Goal: Information Seeking & Learning: Check status

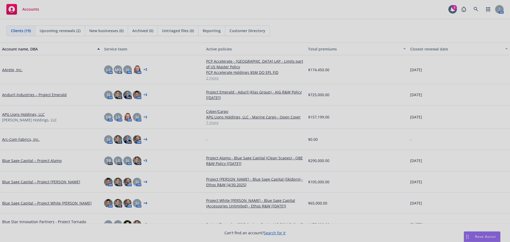
click at [44, 116] on div at bounding box center [255, 121] width 510 height 242
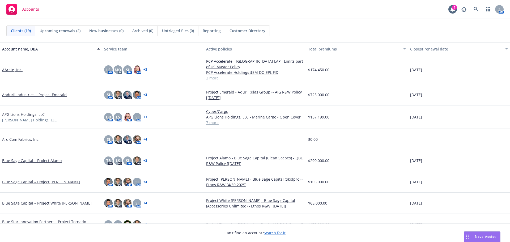
click at [34, 112] on link "APG Lions Holdings, LLC" at bounding box center [23, 114] width 42 height 6
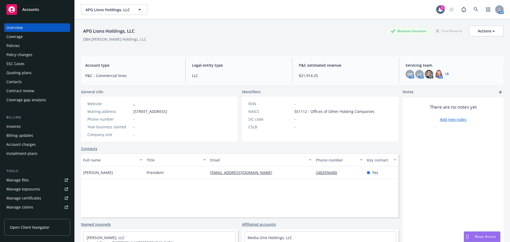
click at [28, 49] on div "Policies" at bounding box center [37, 45] width 62 height 8
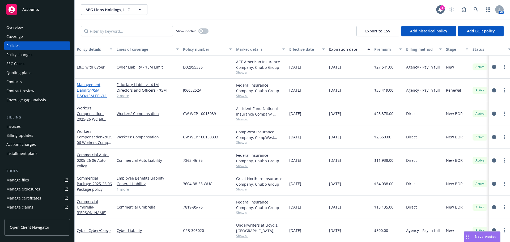
click at [96, 88] on span "- $5M D&O/$5M EPL/$1M FID/$1M Crime" at bounding box center [93, 96] width 33 height 16
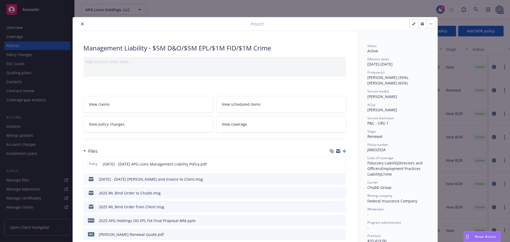
scroll to position [53, 0]
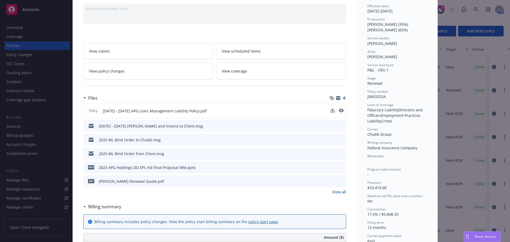
click at [185, 112] on span "2025 - 2026 APG Lions Management Liability Policy.pdf" at bounding box center [155, 111] width 104 height 6
click at [339, 109] on icon "preview file" at bounding box center [340, 111] width 5 height 4
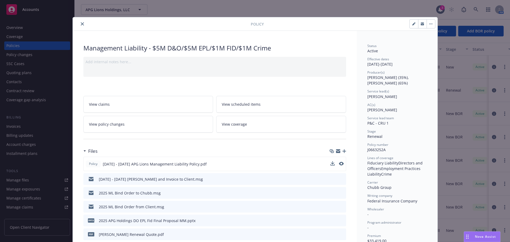
click at [81, 24] on icon "close" at bounding box center [82, 23] width 3 height 3
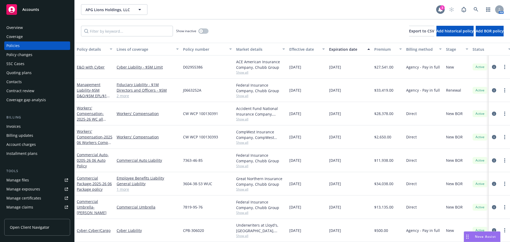
click at [437, 8] on icon at bounding box center [439, 9] width 5 height 5
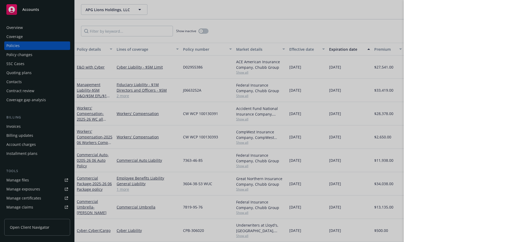
click at [281, 16] on div at bounding box center [255, 121] width 510 height 242
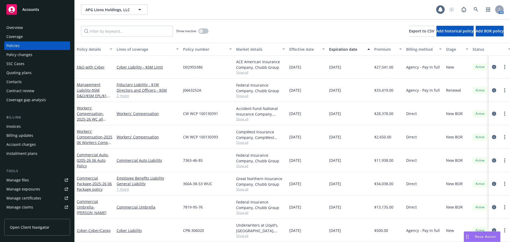
click at [29, 27] on div "Overview" at bounding box center [37, 27] width 62 height 8
